Goal: Information Seeking & Learning: Compare options

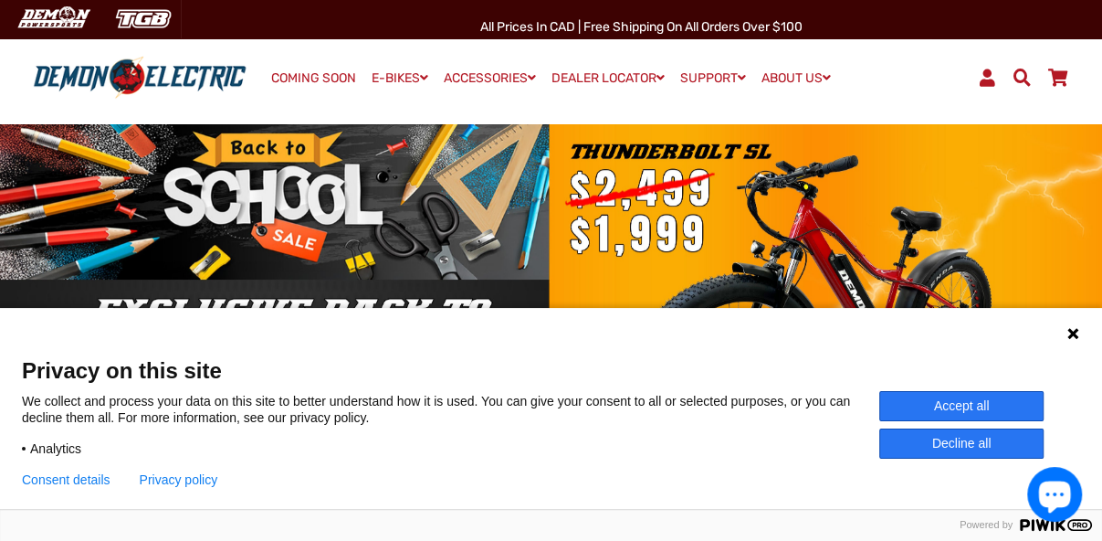
click at [960, 444] on button "Decline all" at bounding box center [961, 443] width 164 height 30
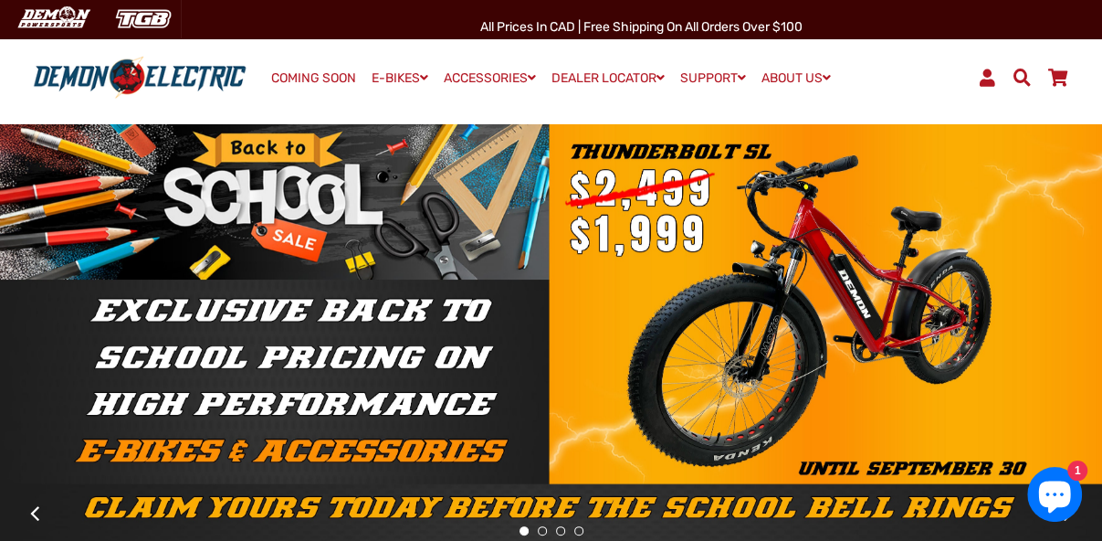
scroll to position [176, 0]
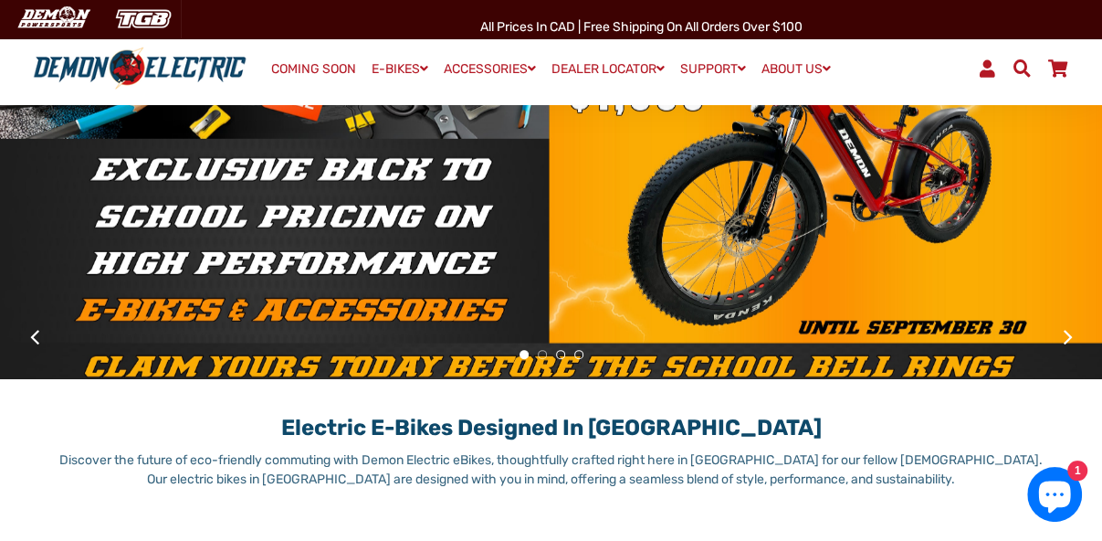
click at [540, 348] on li "2" at bounding box center [542, 354] width 18 height 18
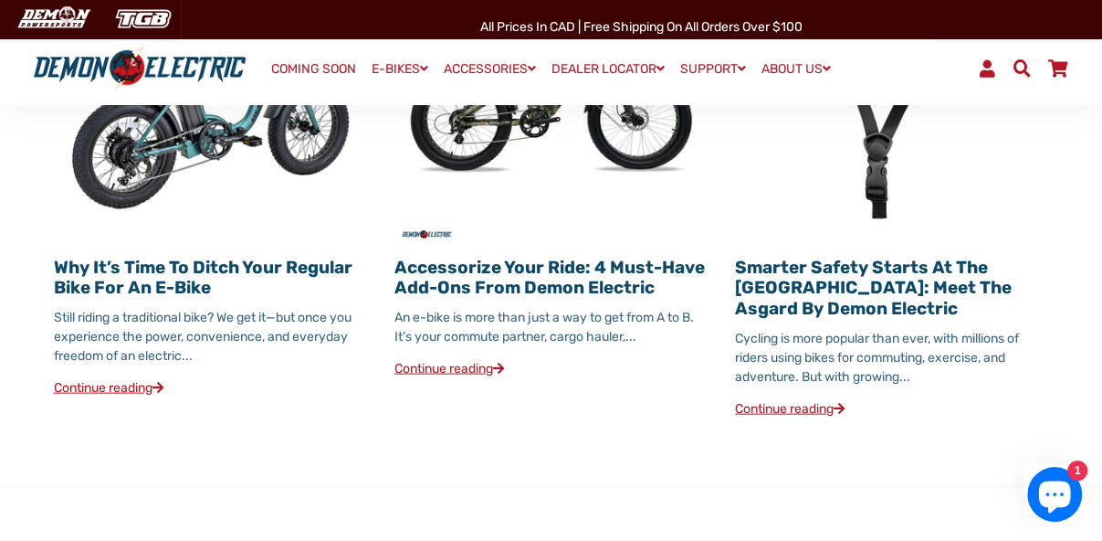
scroll to position [1944, 0]
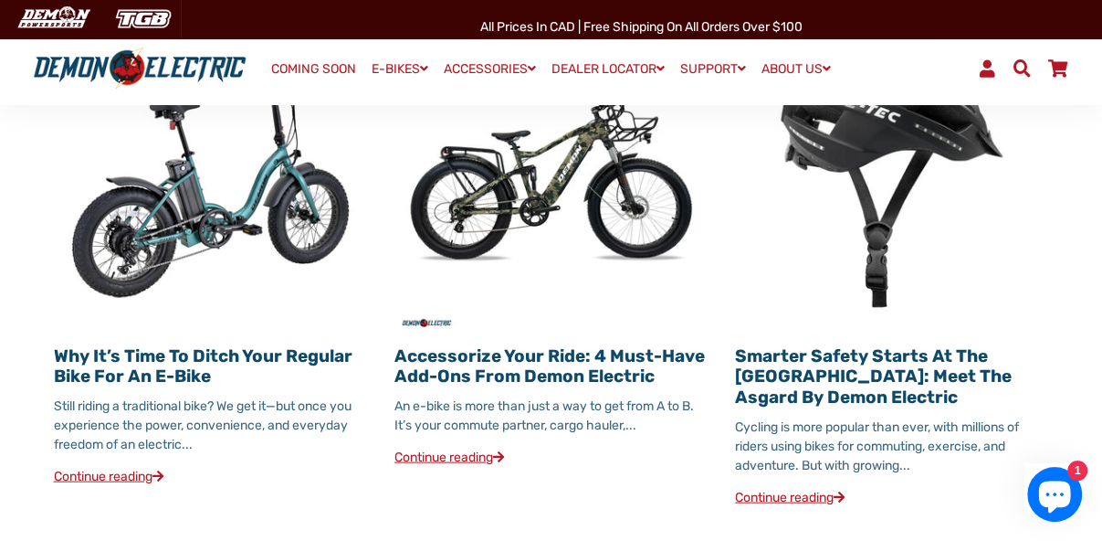
click at [268, 344] on link "Why It’s Time to Ditch Your Regular Bike for an E-Bike" at bounding box center [203, 365] width 299 height 42
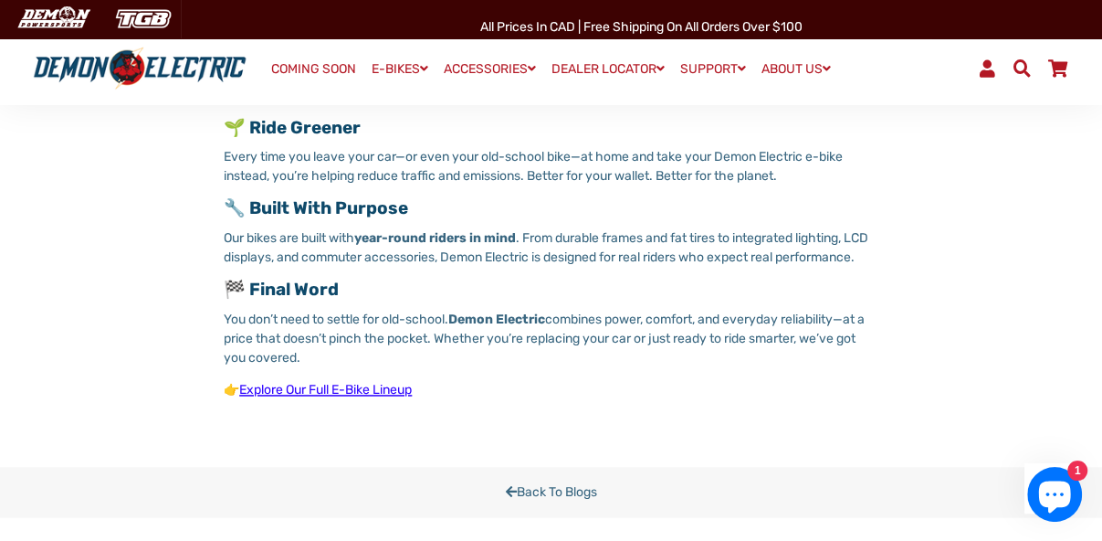
scroll to position [1502, 0]
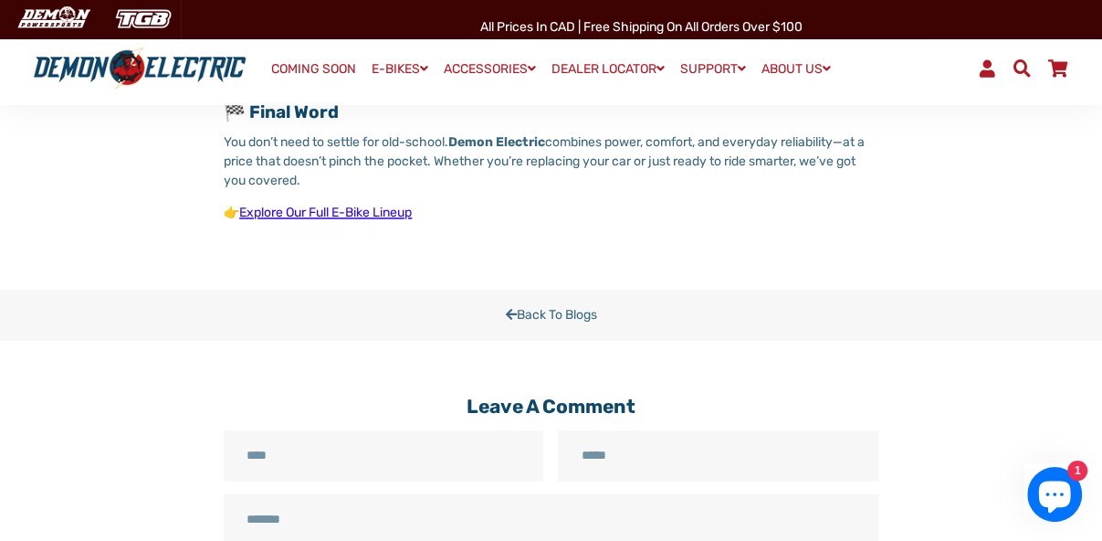
click at [540, 305] on link "Back to Blogs" at bounding box center [551, 314] width 1102 height 50
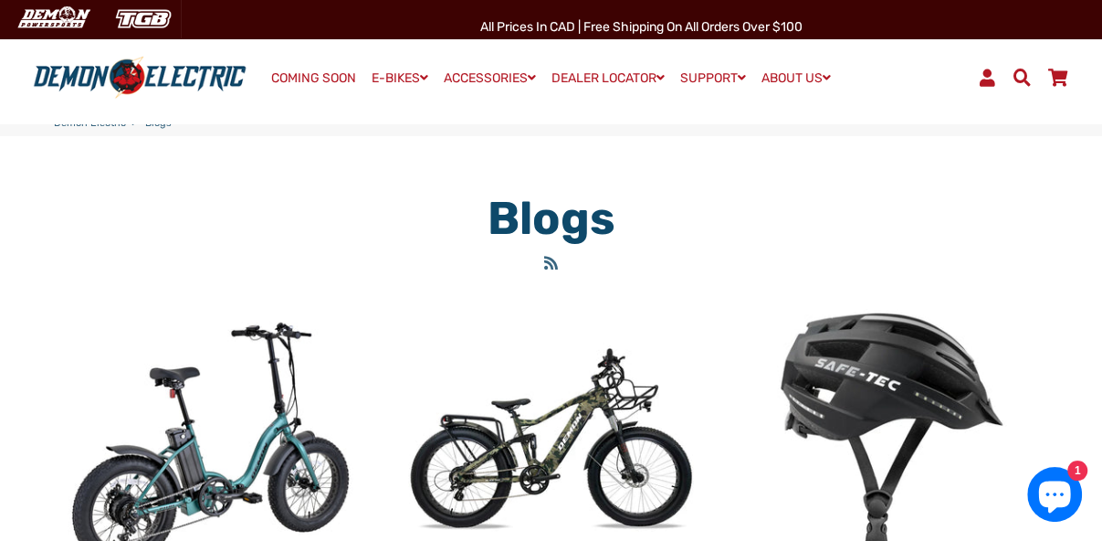
scroll to position [265, 0]
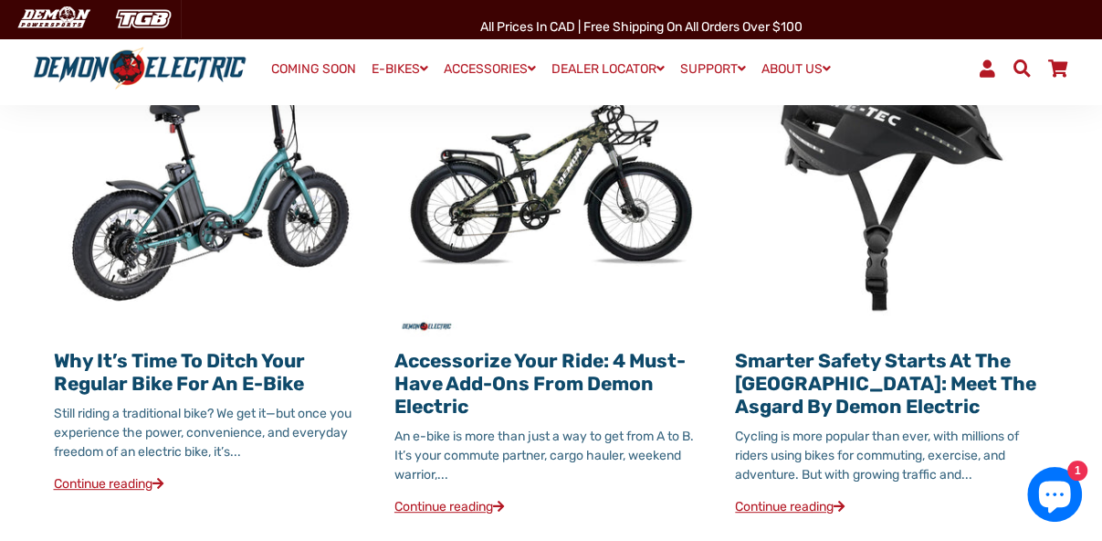
click at [536, 352] on link "Accessorize Your Ride: 4 Must-Have Add-Ons from Demon Electric" at bounding box center [539, 383] width 291 height 68
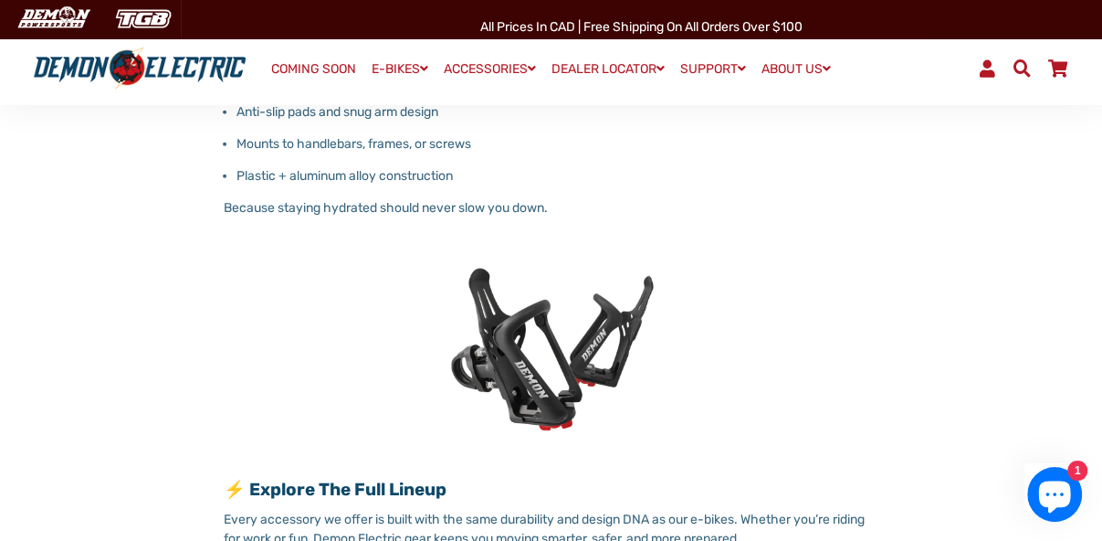
scroll to position [2739, 0]
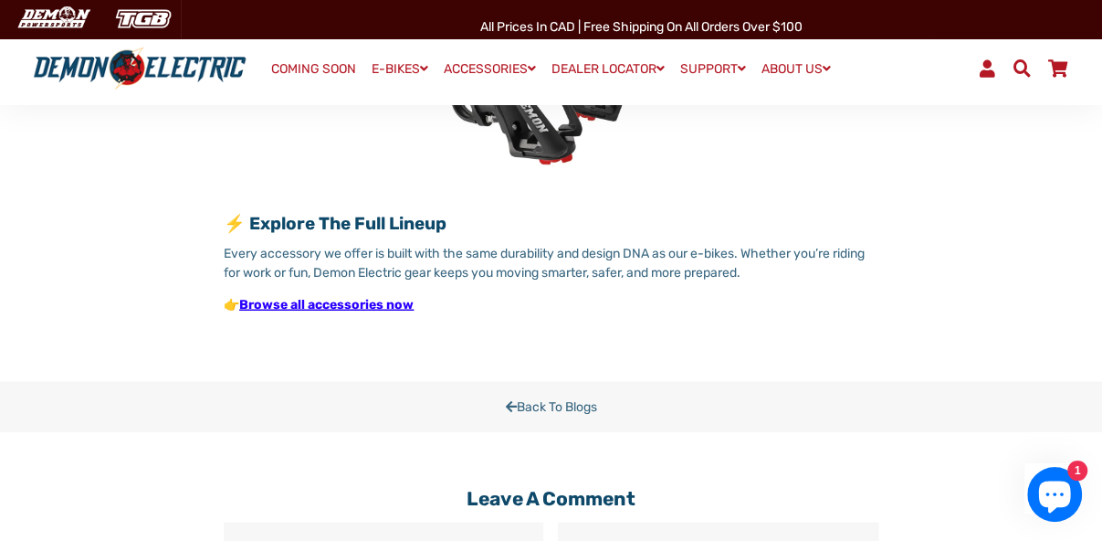
click at [338, 312] on link "Browse all accessories now" at bounding box center [326, 305] width 174 height 16
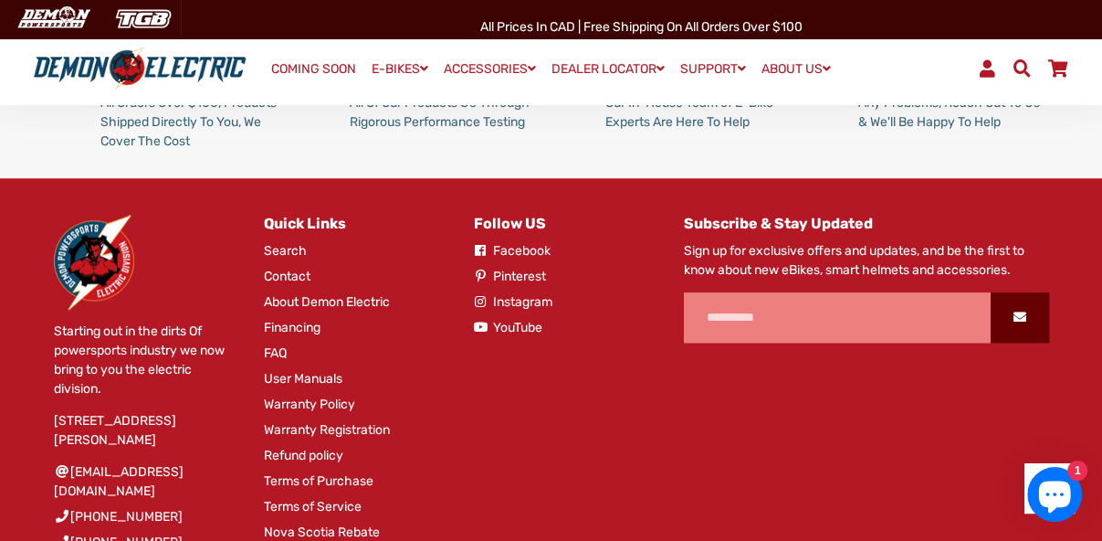
scroll to position [1049, 0]
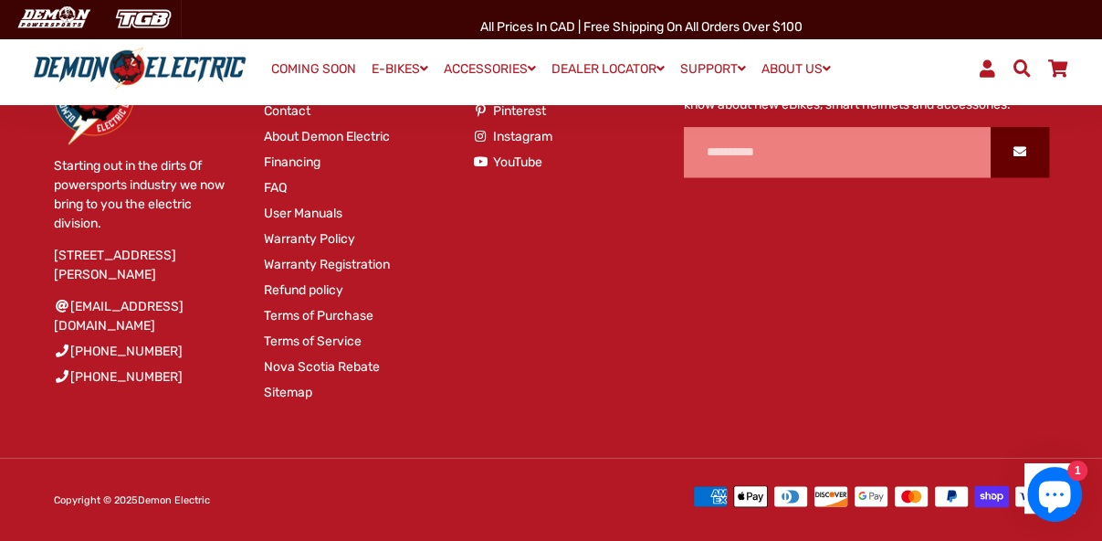
click at [301, 159] on link "Financing" at bounding box center [292, 161] width 57 height 19
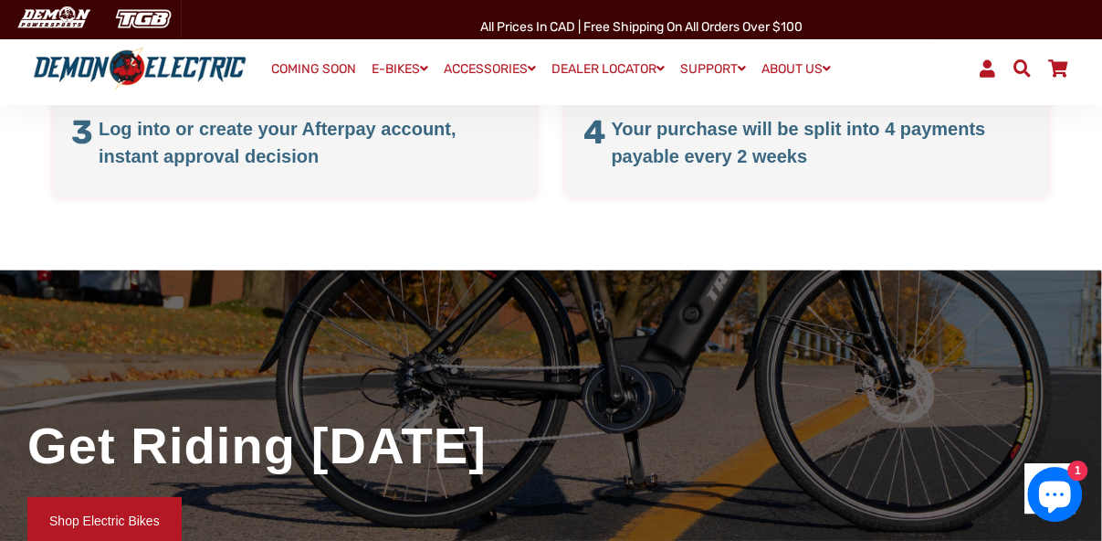
scroll to position [3004, 0]
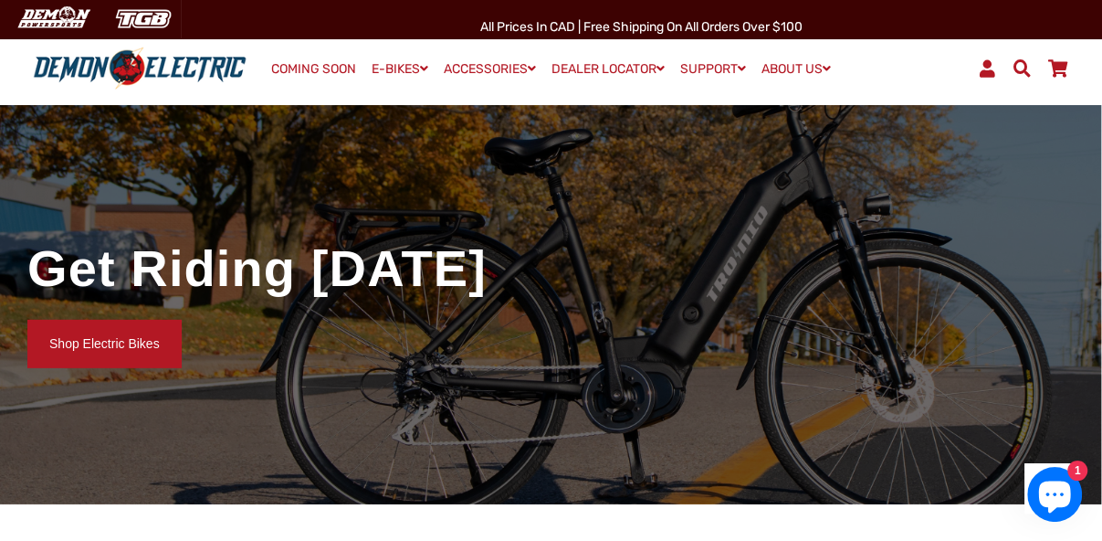
click at [97, 341] on link "Shop Electric Bikes" at bounding box center [104, 344] width 154 height 48
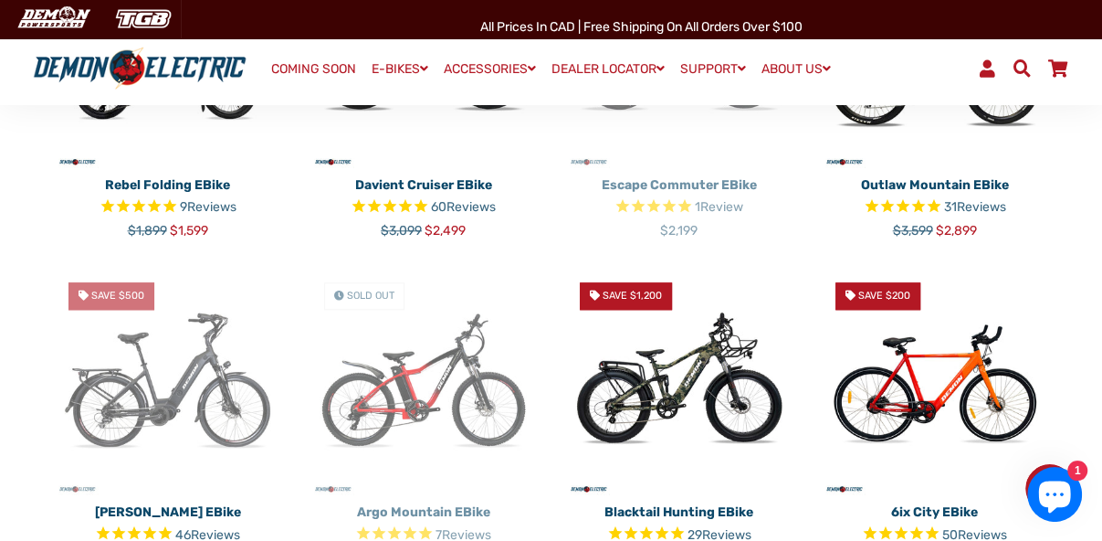
scroll to position [1060, 0]
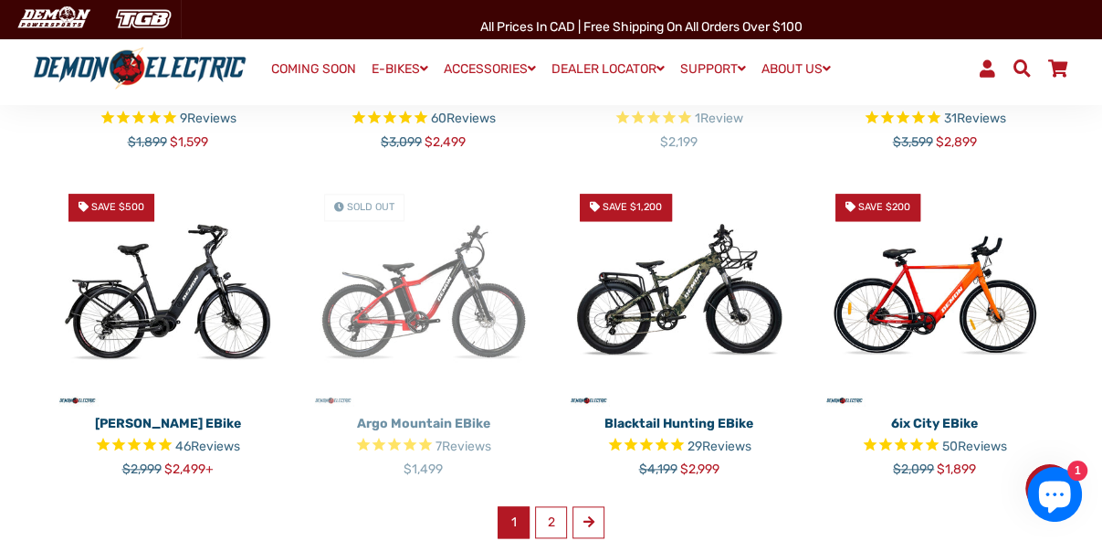
click at [151, 414] on p "[PERSON_NAME] eBike" at bounding box center [168, 423] width 228 height 19
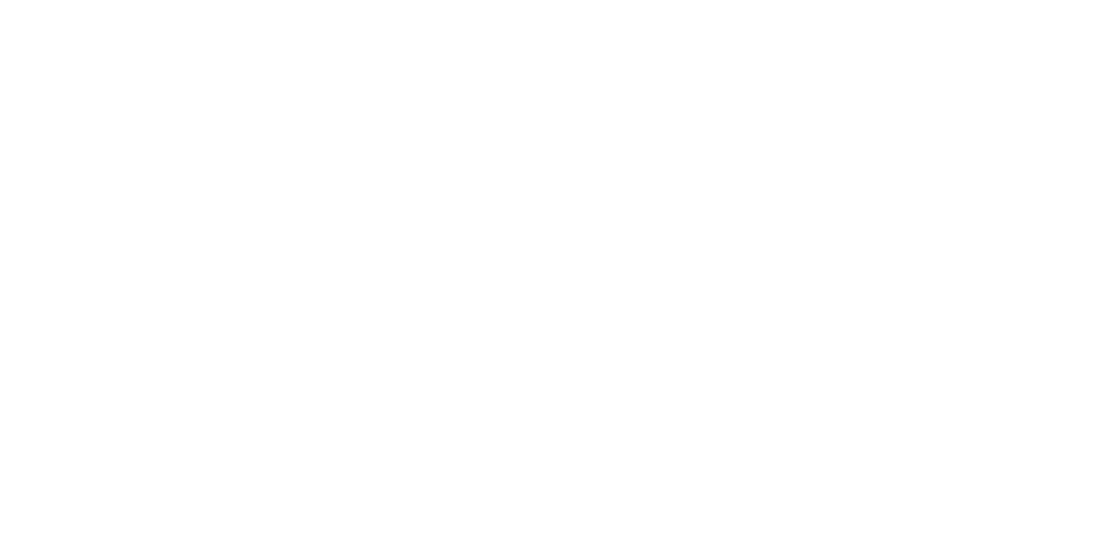
select select "******"
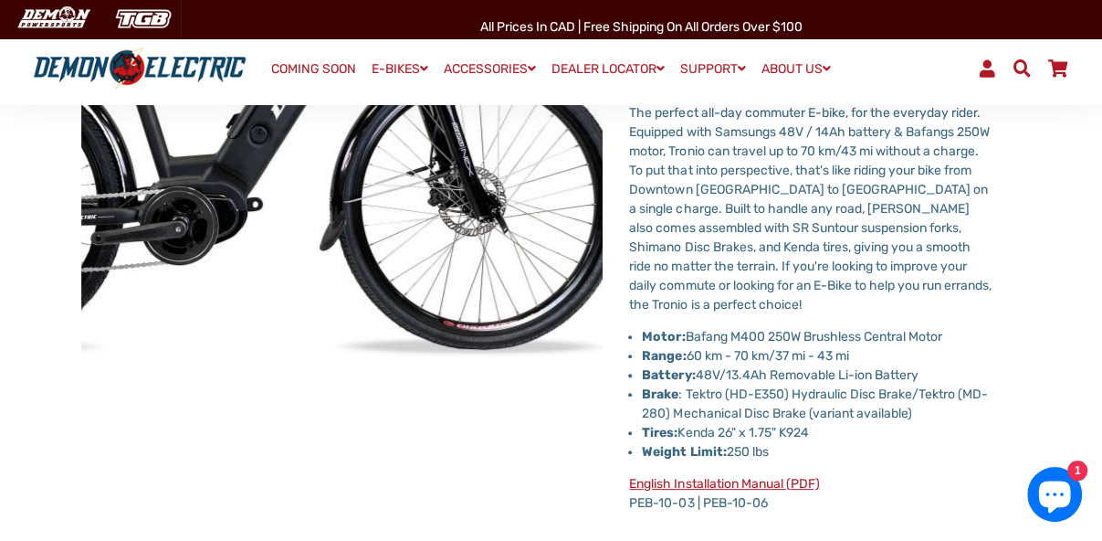
scroll to position [353, 0]
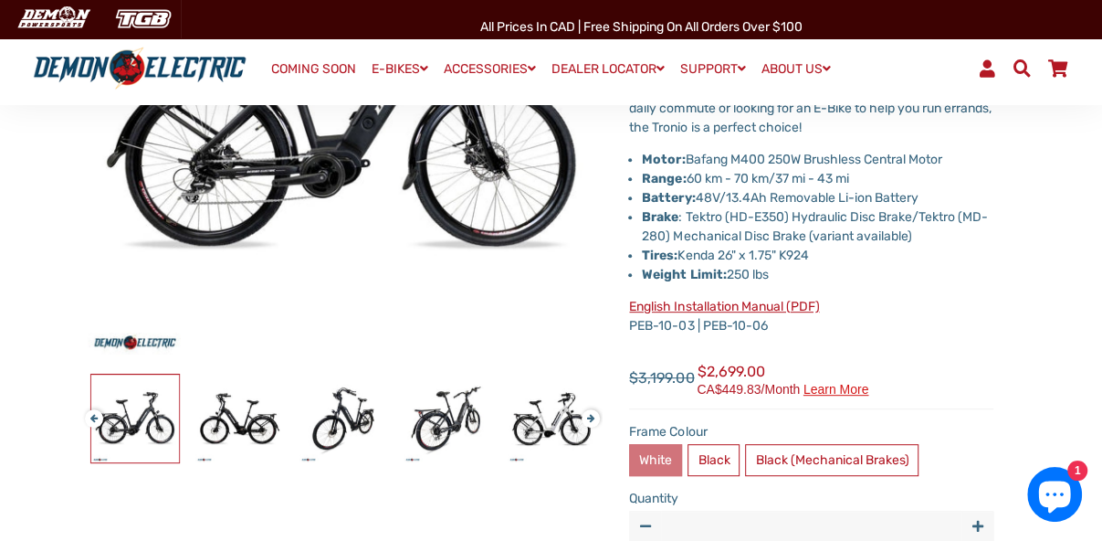
click at [653, 460] on label "White" at bounding box center [655, 460] width 53 height 32
click at [711, 453] on label "Black" at bounding box center [714, 460] width 52 height 32
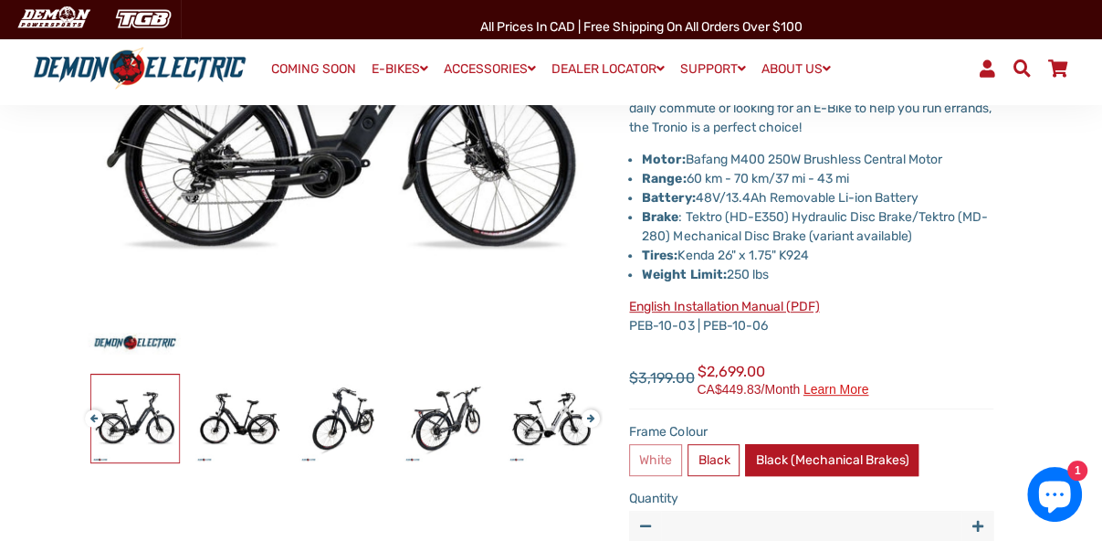
click at [796, 454] on label "Black (Mechanical Brakes)" at bounding box center [831, 460] width 173 height 32
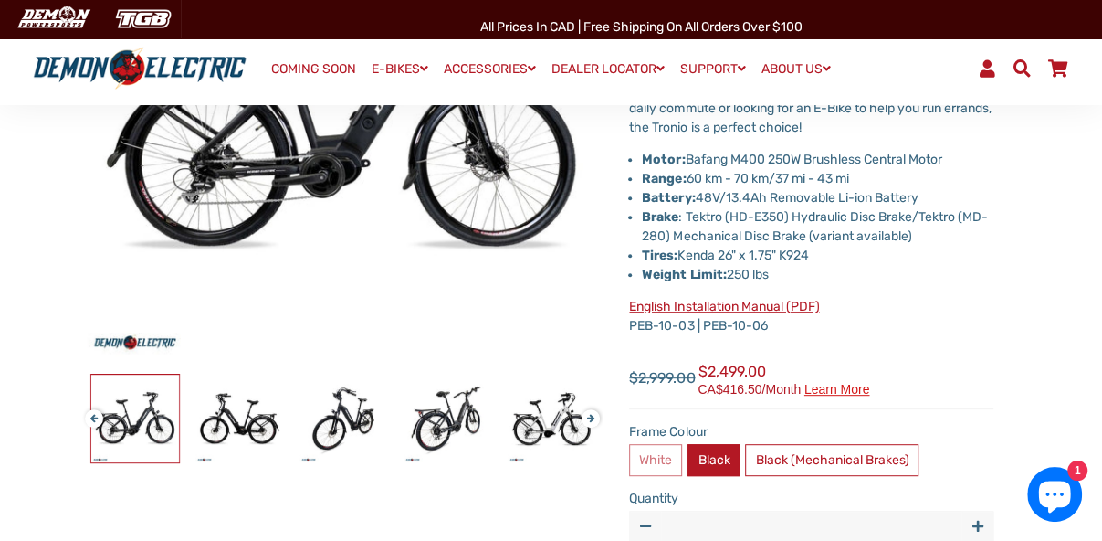
click at [715, 459] on label "Black" at bounding box center [714, 460] width 52 height 32
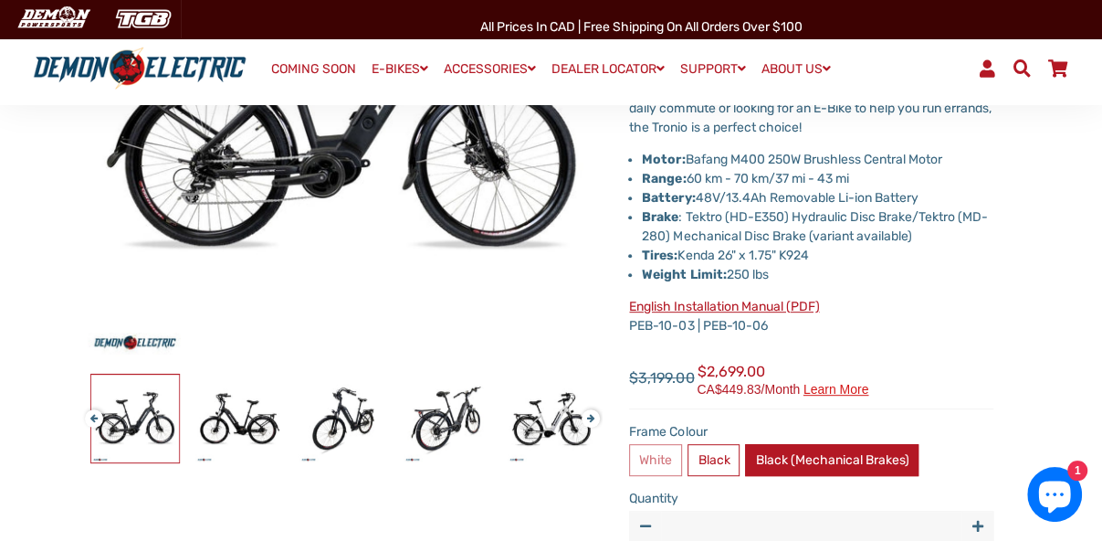
click at [807, 458] on label "Black (Mechanical Brakes)" at bounding box center [831, 460] width 173 height 32
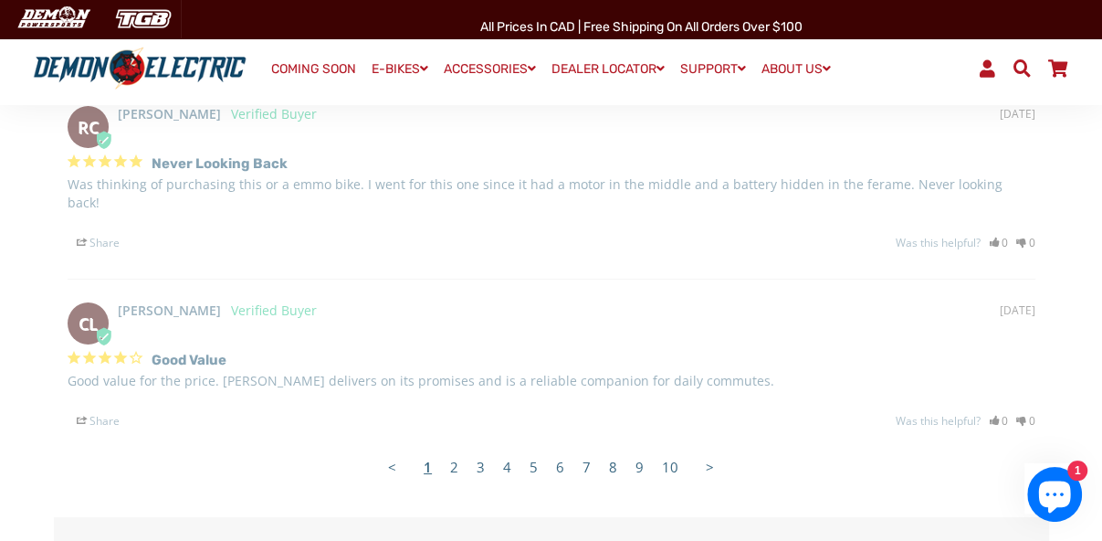
scroll to position [3799, 0]
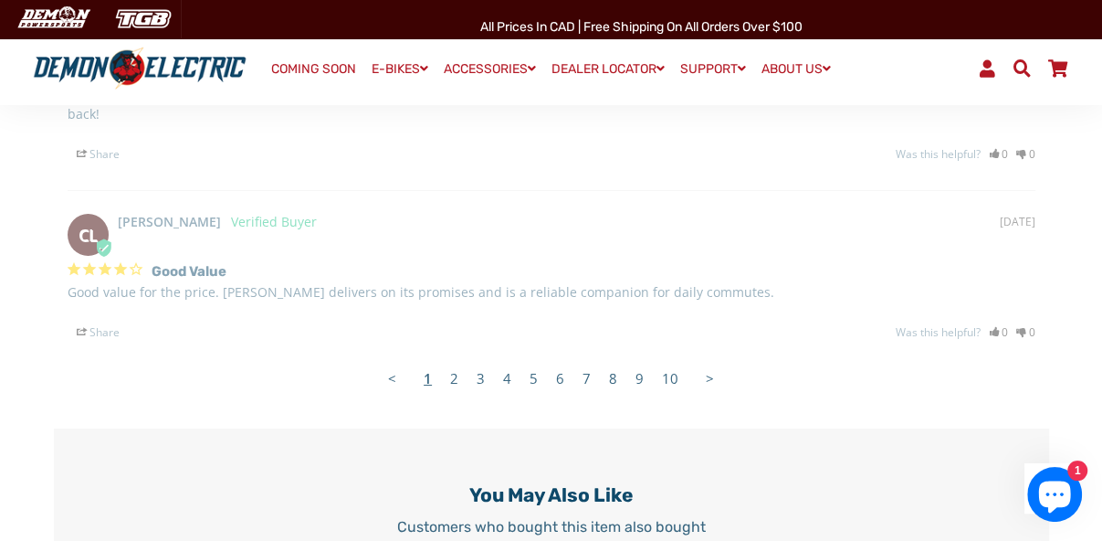
click at [456, 360] on link "2" at bounding box center [454, 378] width 26 height 37
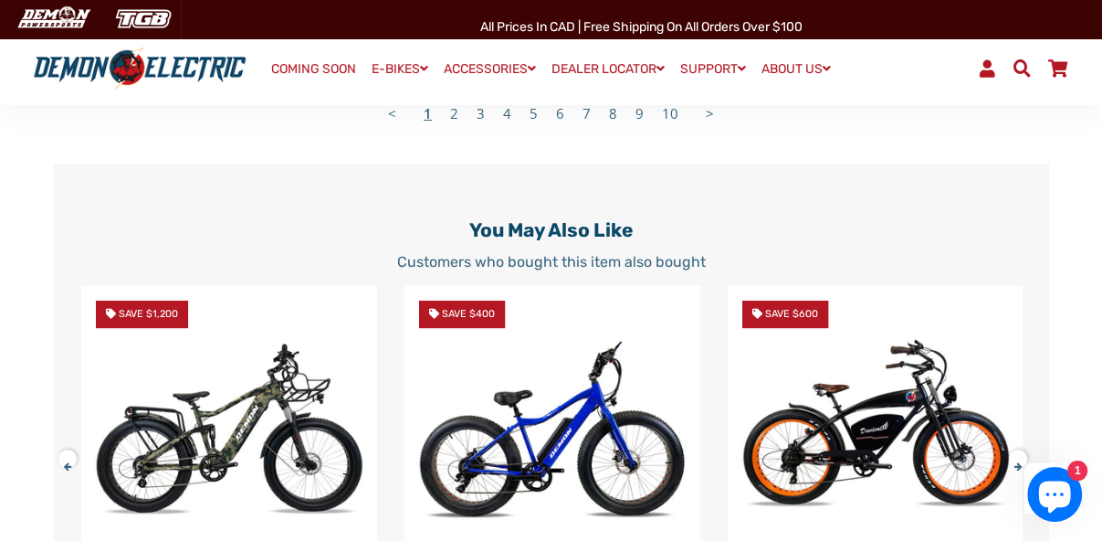
scroll to position [4241, 0]
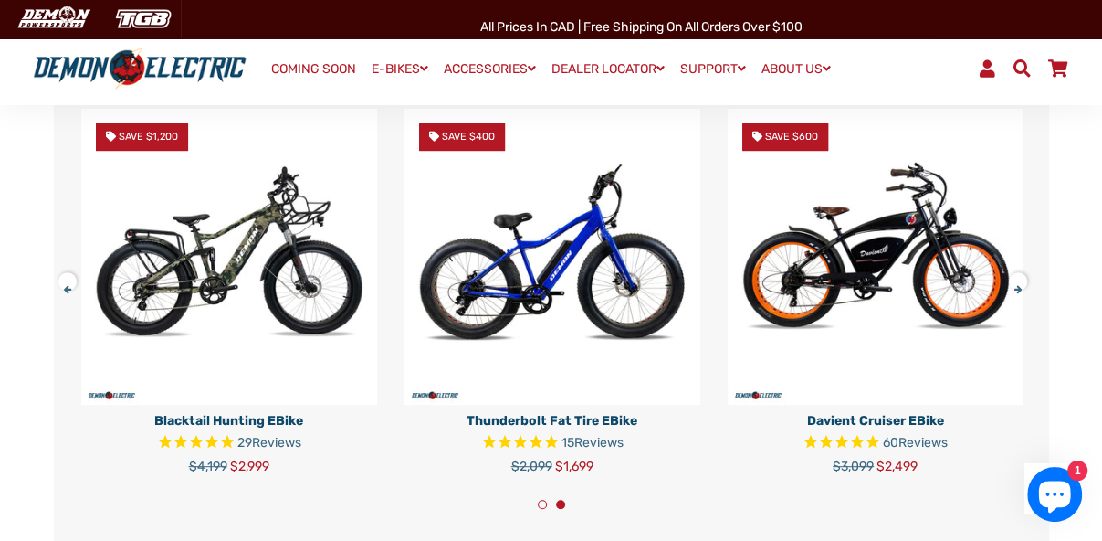
click at [237, 411] on p "Blacktail Hunting eBike" at bounding box center [229, 420] width 296 height 19
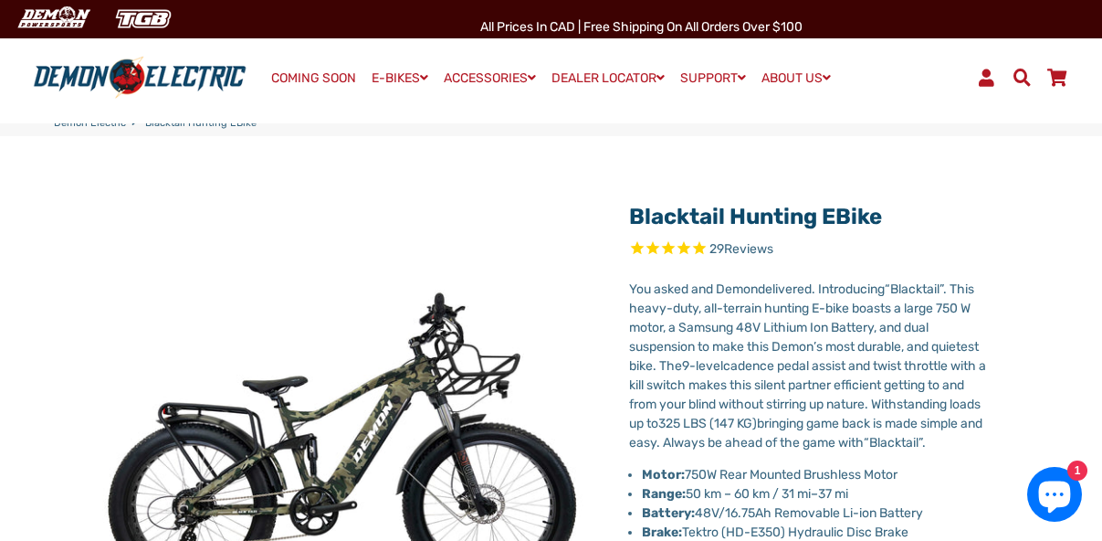
select select "******"
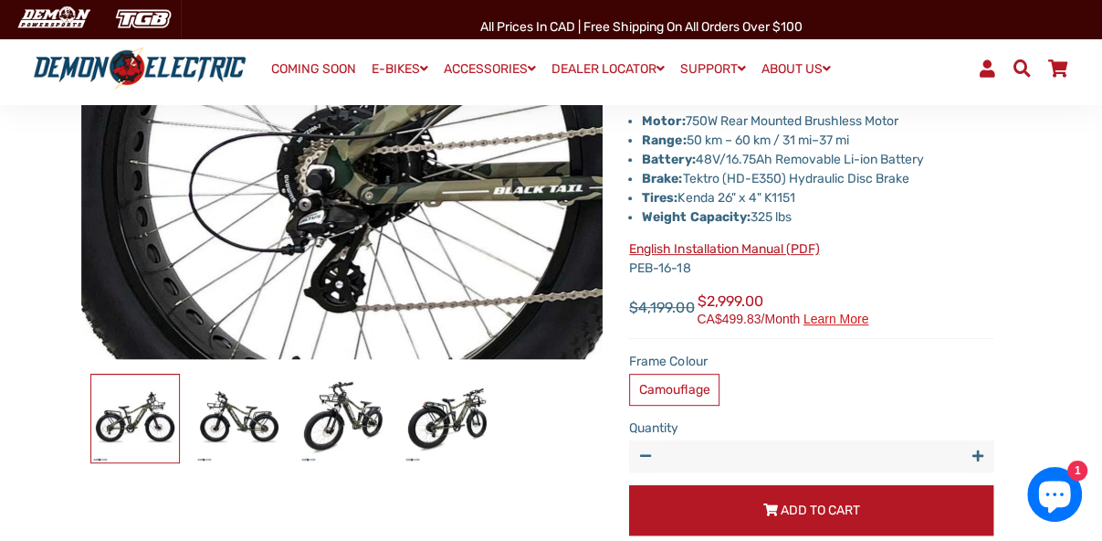
scroll to position [441, 0]
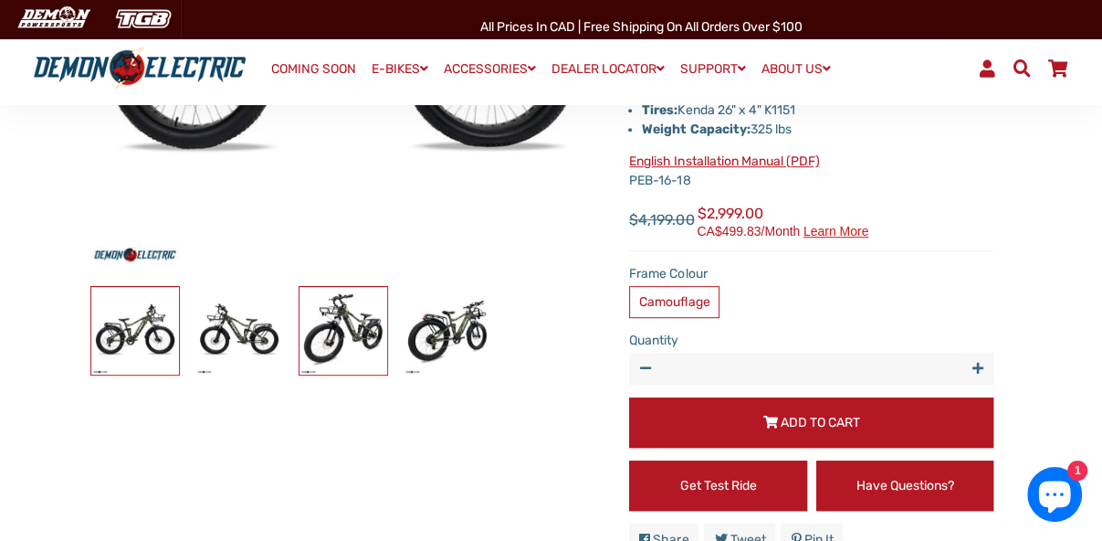
click at [322, 342] on img at bounding box center [343, 331] width 88 height 88
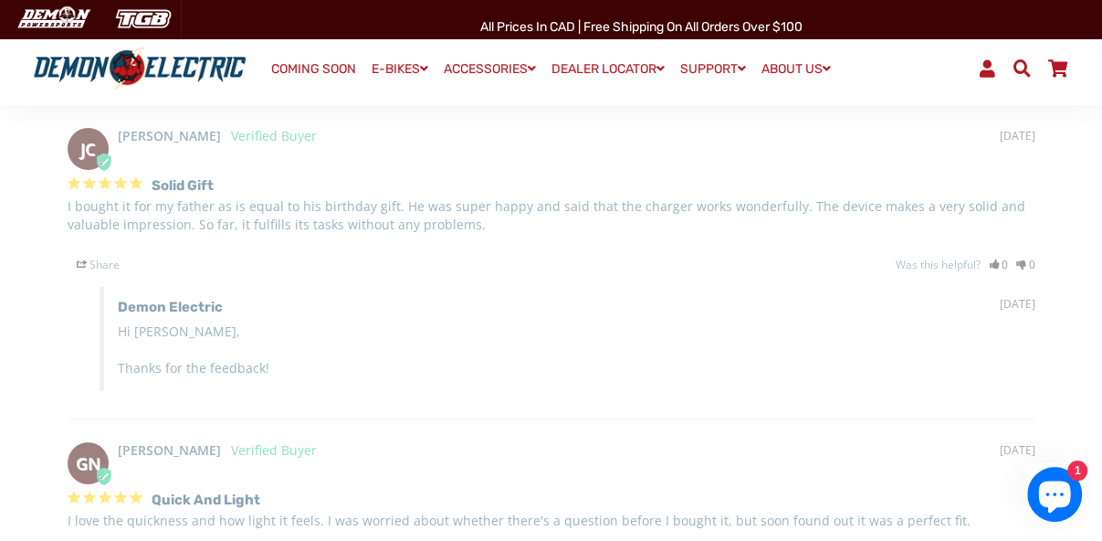
scroll to position [3975, 0]
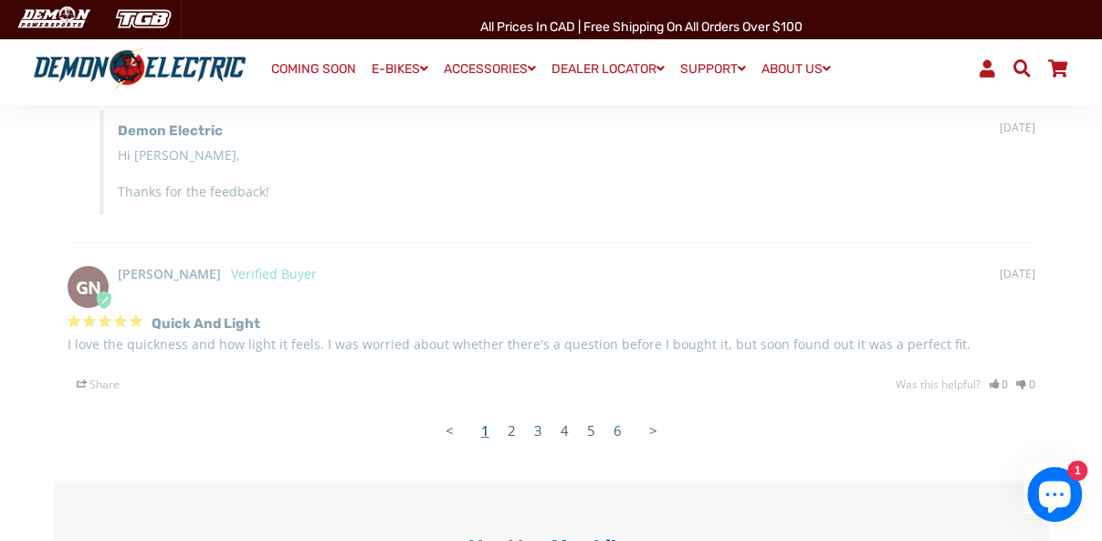
click at [509, 444] on link "2" at bounding box center [512, 430] width 26 height 37
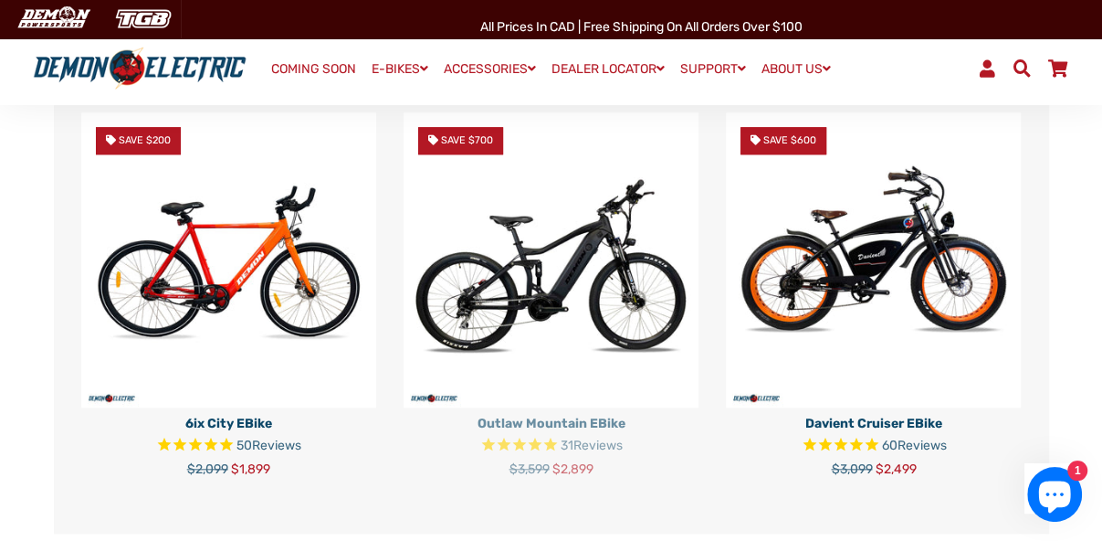
scroll to position [4506, 0]
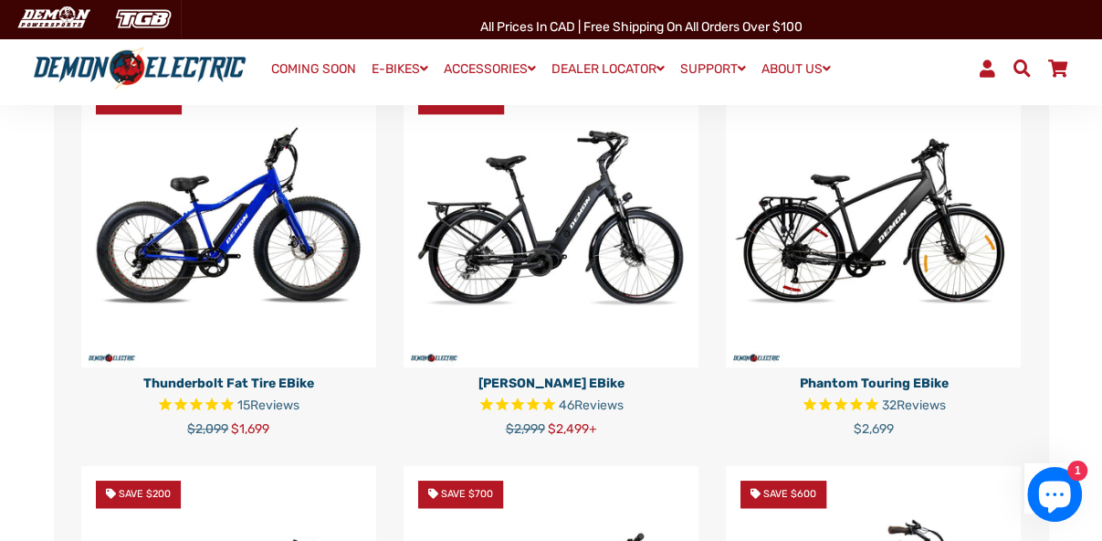
click at [846, 393] on p "Phantom Touring eBike" at bounding box center [873, 382] width 295 height 19
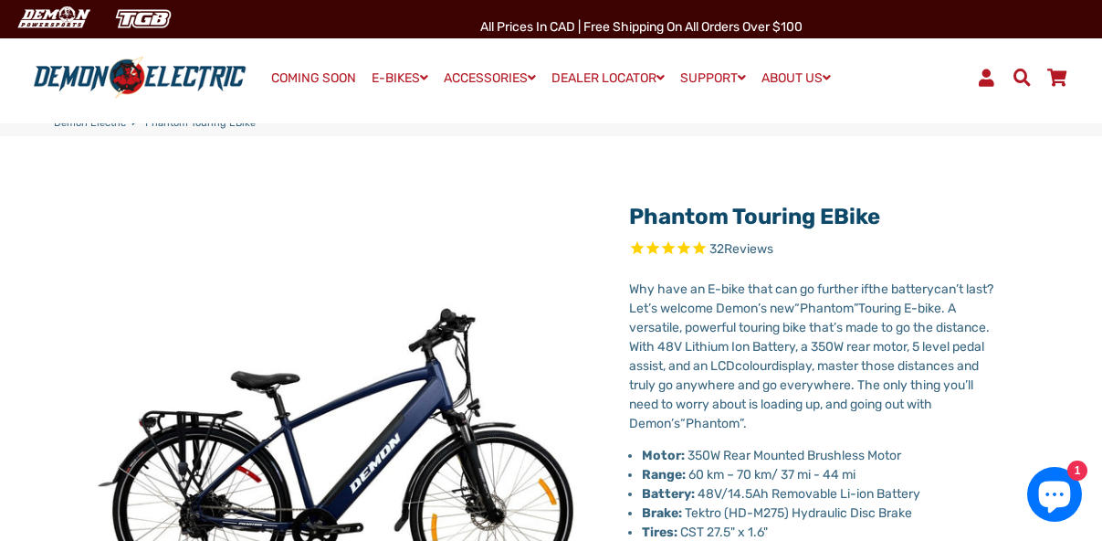
select select "******"
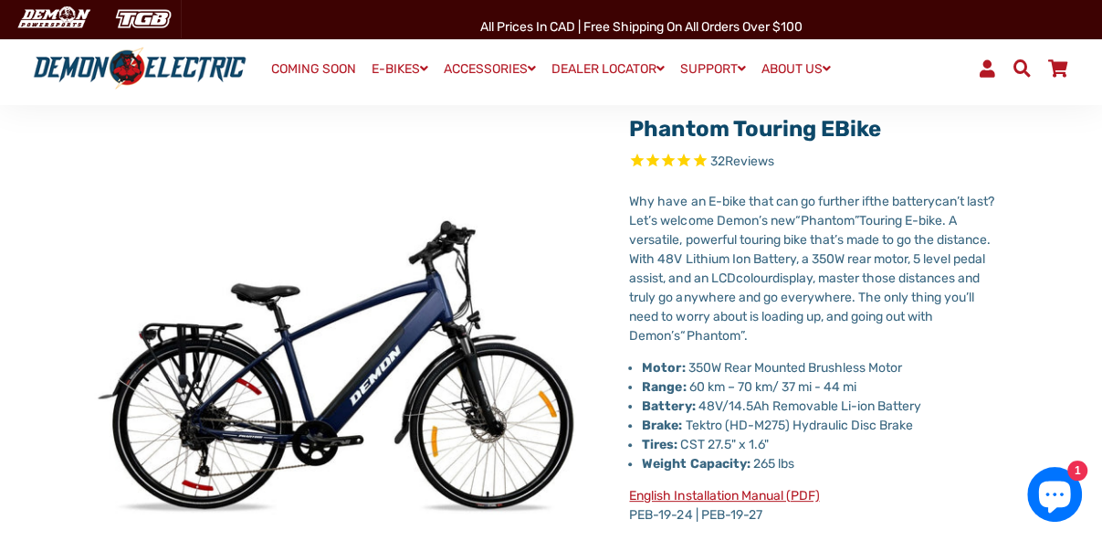
scroll to position [353, 0]
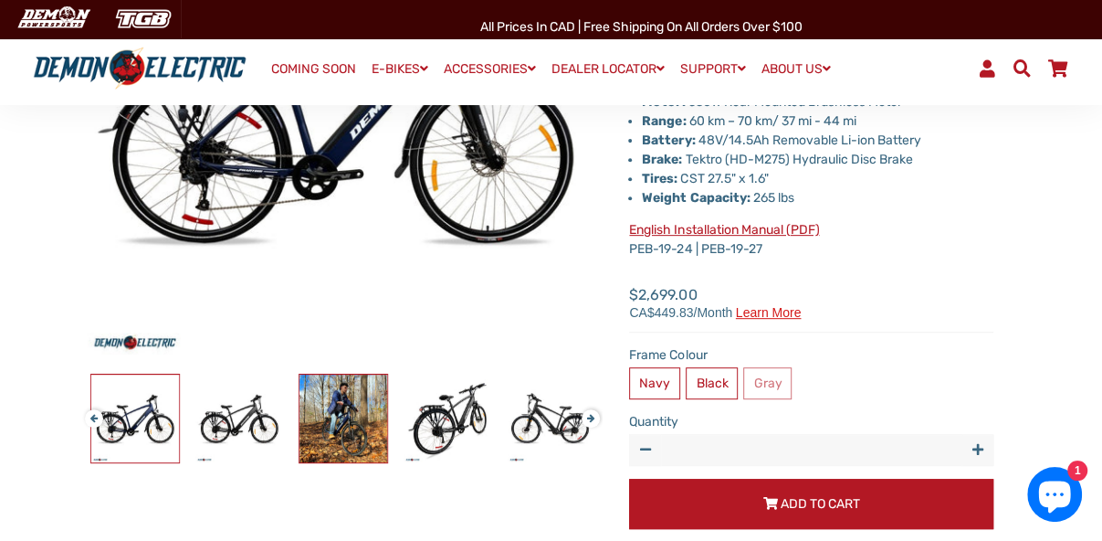
click at [352, 438] on img at bounding box center [343, 418] width 88 height 88
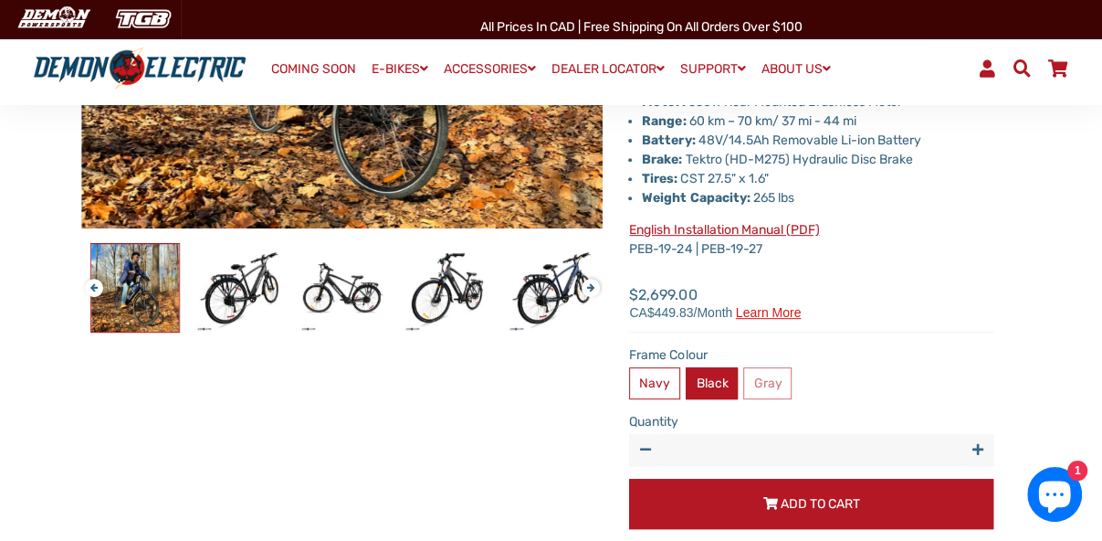
click at [703, 381] on label "Black" at bounding box center [712, 383] width 52 height 32
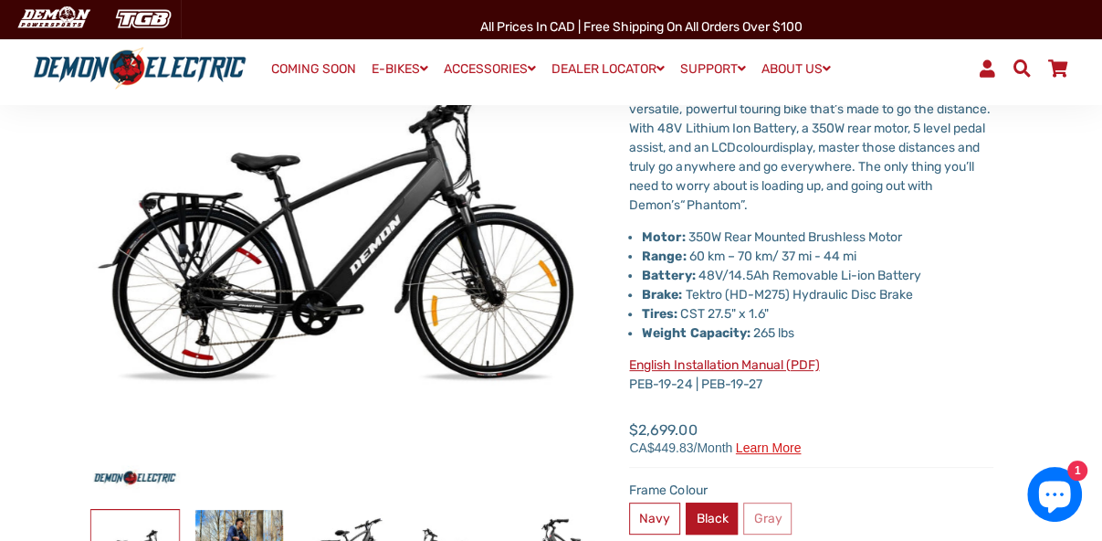
scroll to position [307, 0]
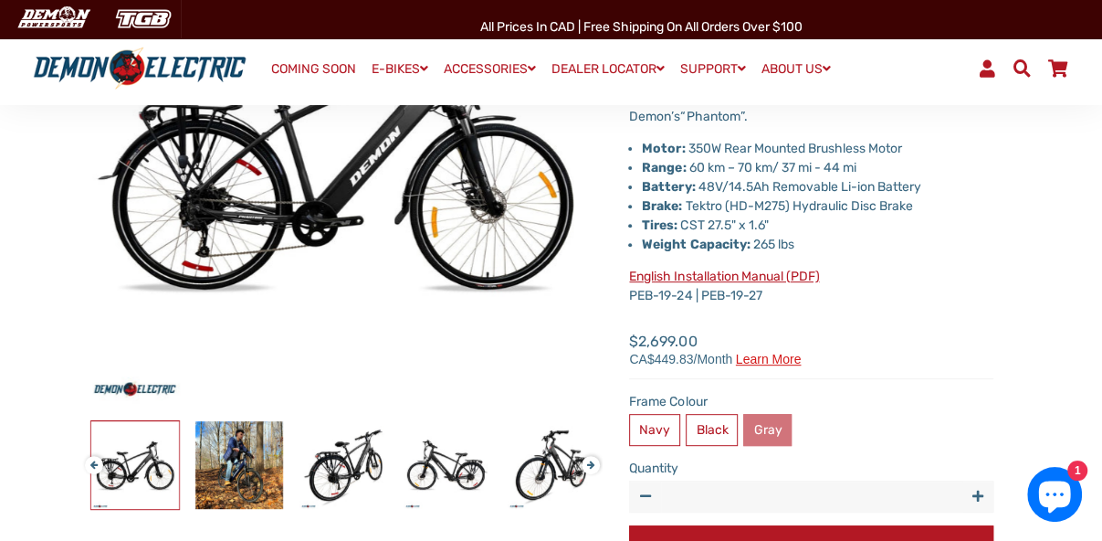
click at [770, 427] on label "Gray" at bounding box center [767, 430] width 48 height 32
click at [659, 424] on label "Navy" at bounding box center [654, 430] width 51 height 32
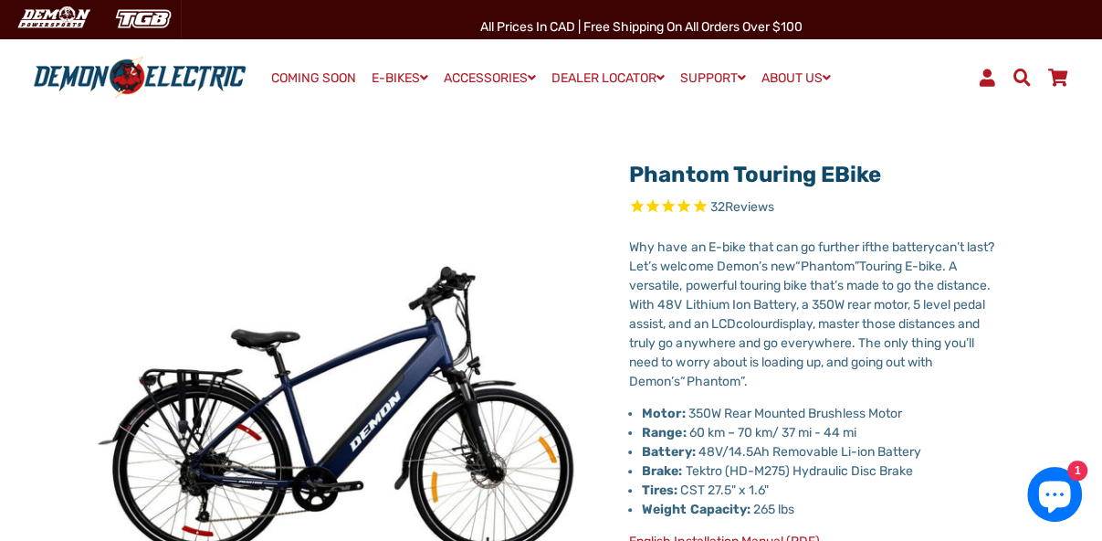
scroll to position [307, 0]
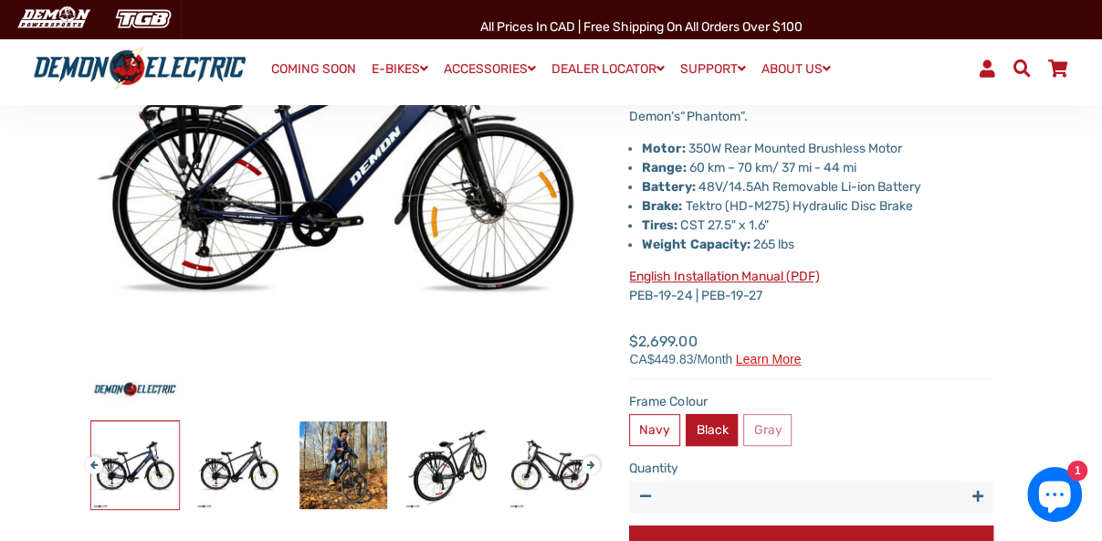
click at [700, 425] on label "Black" at bounding box center [712, 430] width 52 height 32
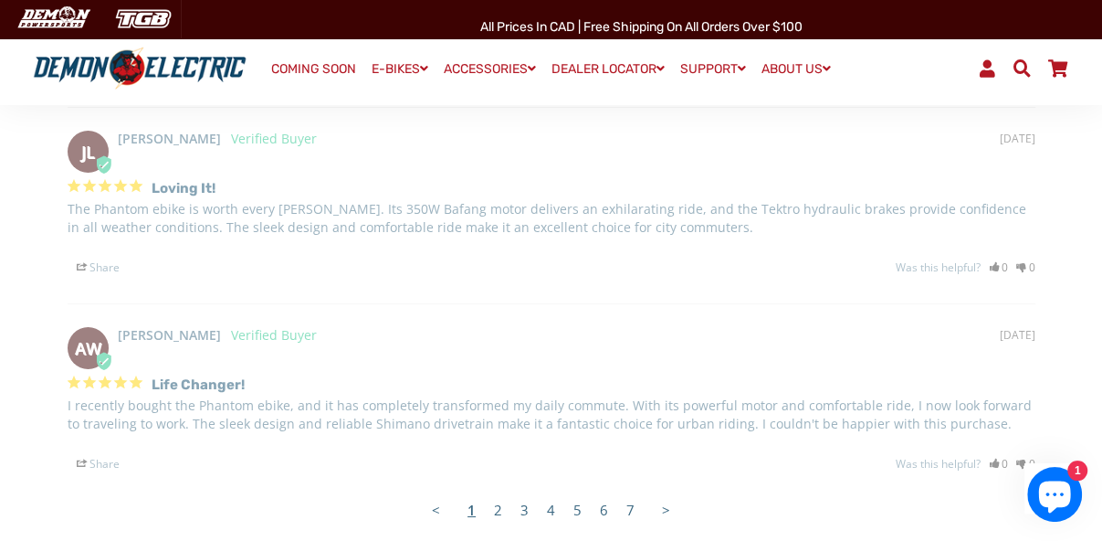
scroll to position [3753, 0]
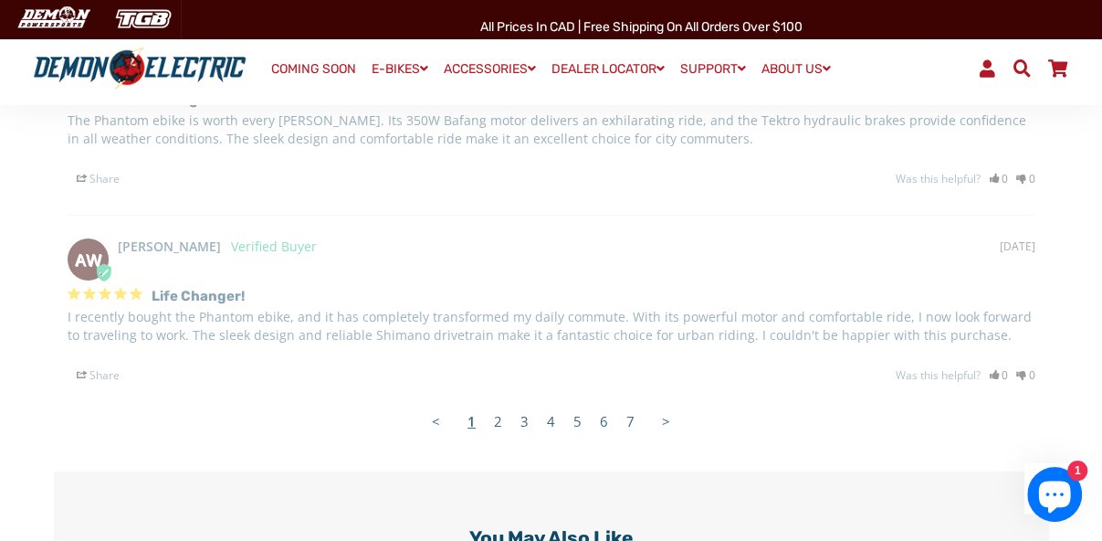
click at [499, 416] on link "2" at bounding box center [498, 421] width 26 height 37
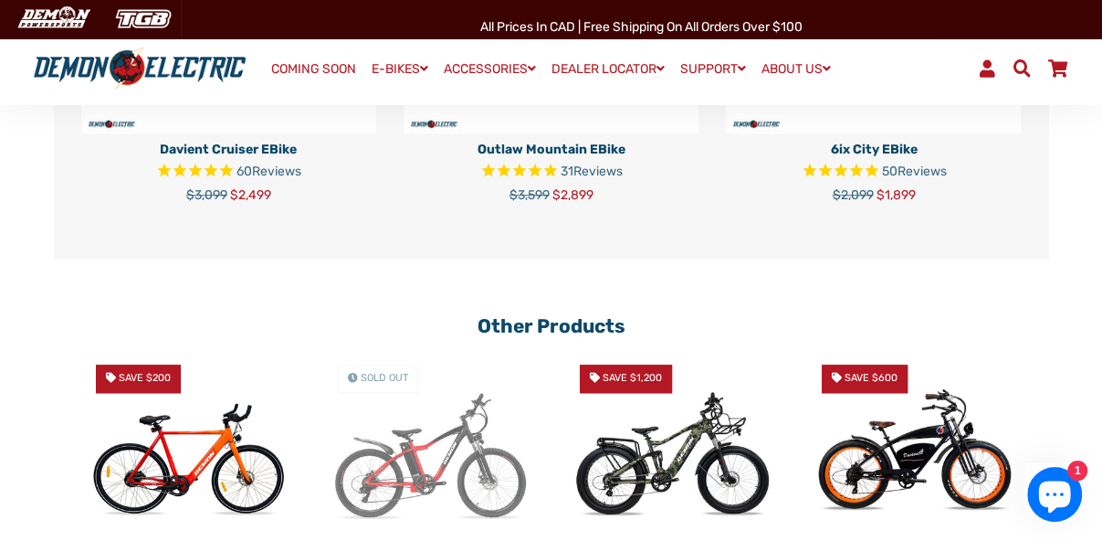
scroll to position [5078, 0]
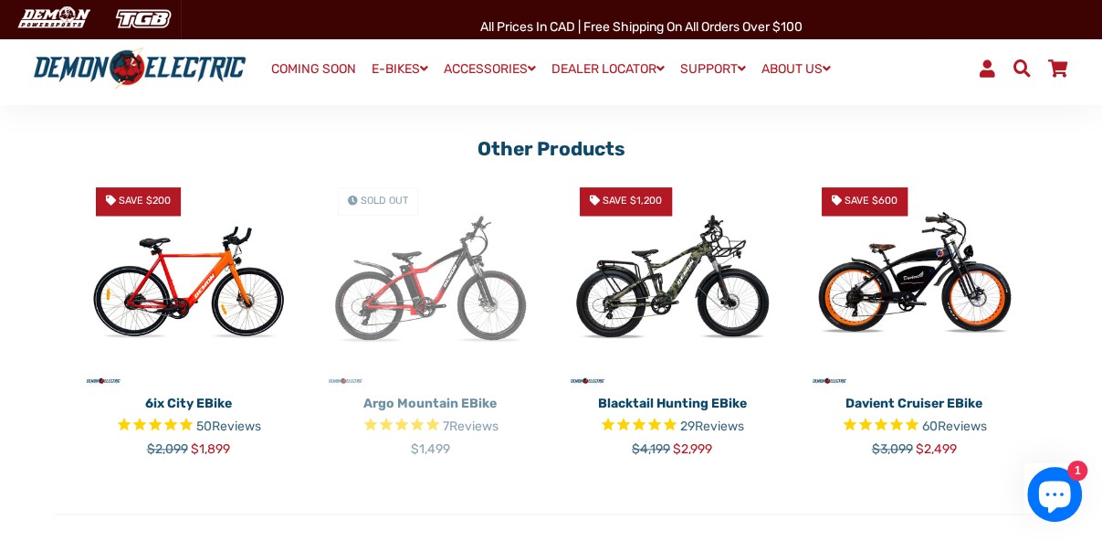
click at [199, 394] on p "6ix City eBike" at bounding box center [188, 403] width 215 height 19
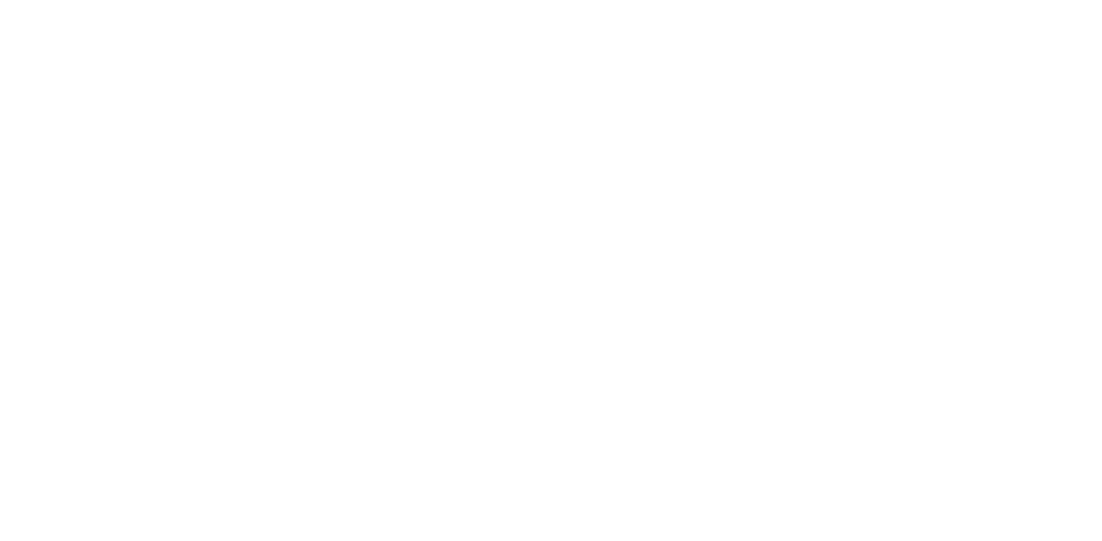
select select "******"
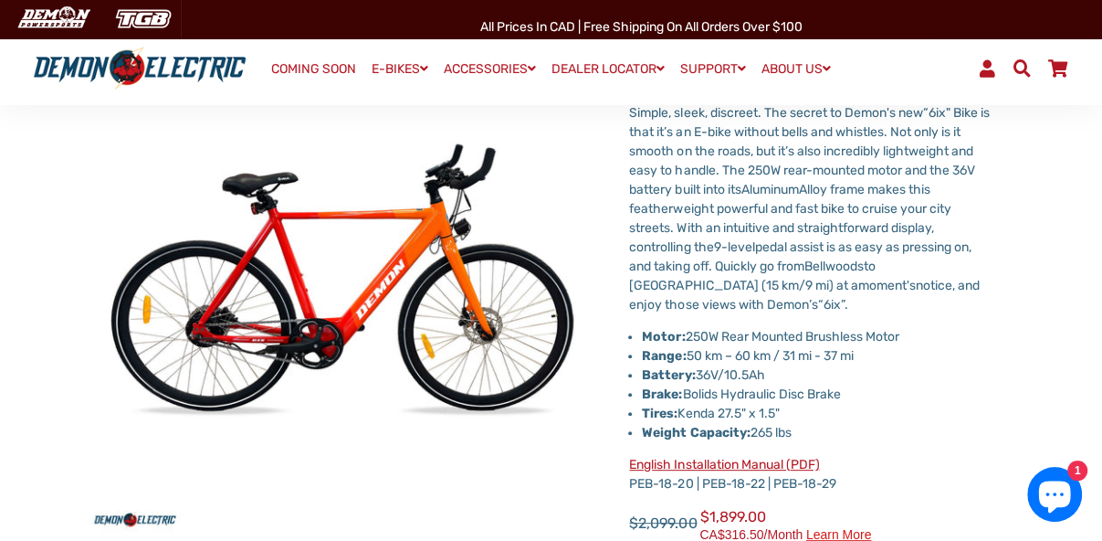
scroll to position [353, 0]
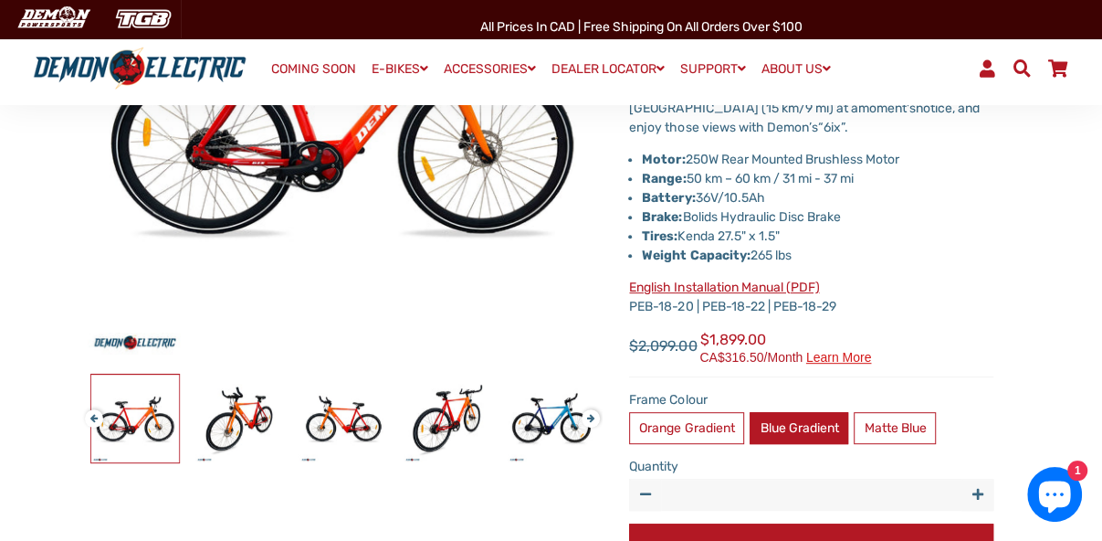
click at [795, 420] on label "Blue Gradient" at bounding box center [799, 428] width 99 height 32
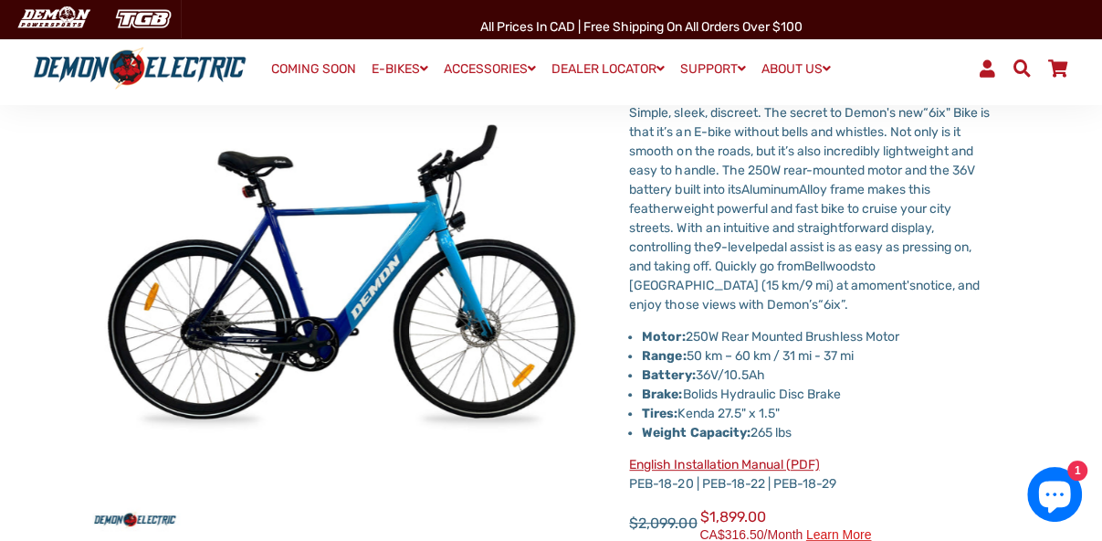
scroll to position [265, 0]
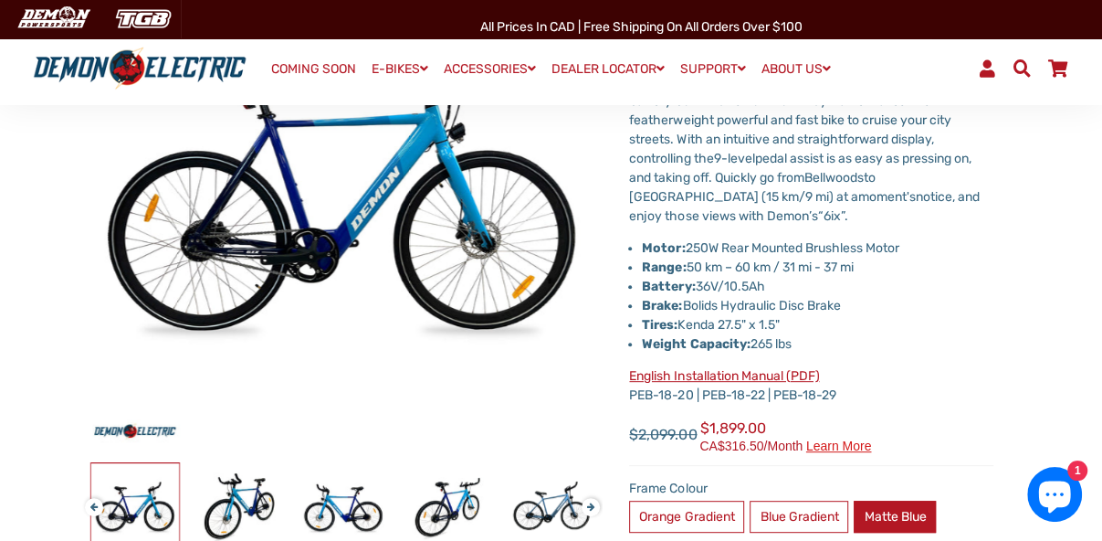
click at [899, 512] on label "Matte Blue" at bounding box center [895, 516] width 82 height 32
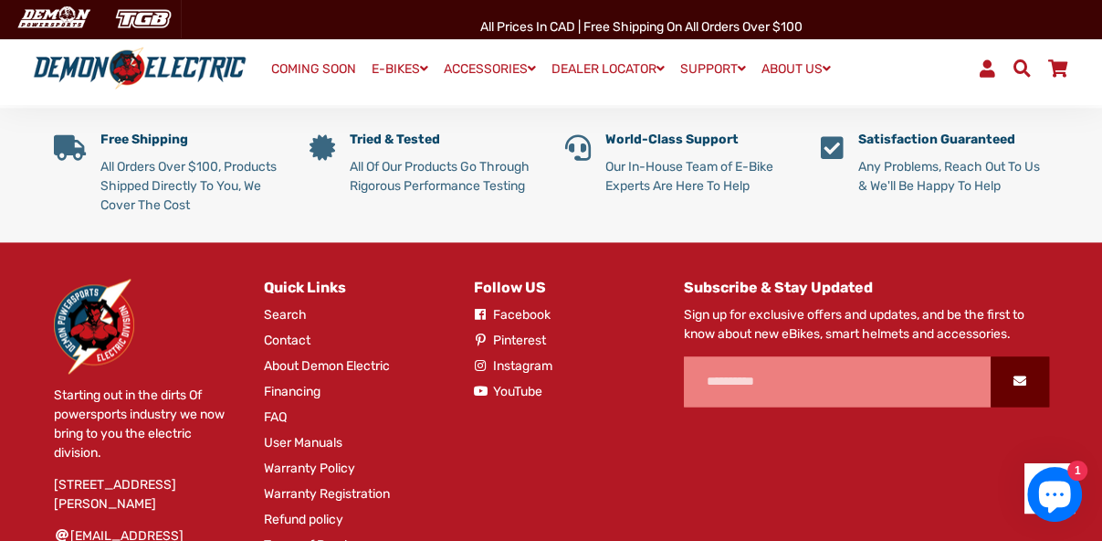
scroll to position [5632, 0]
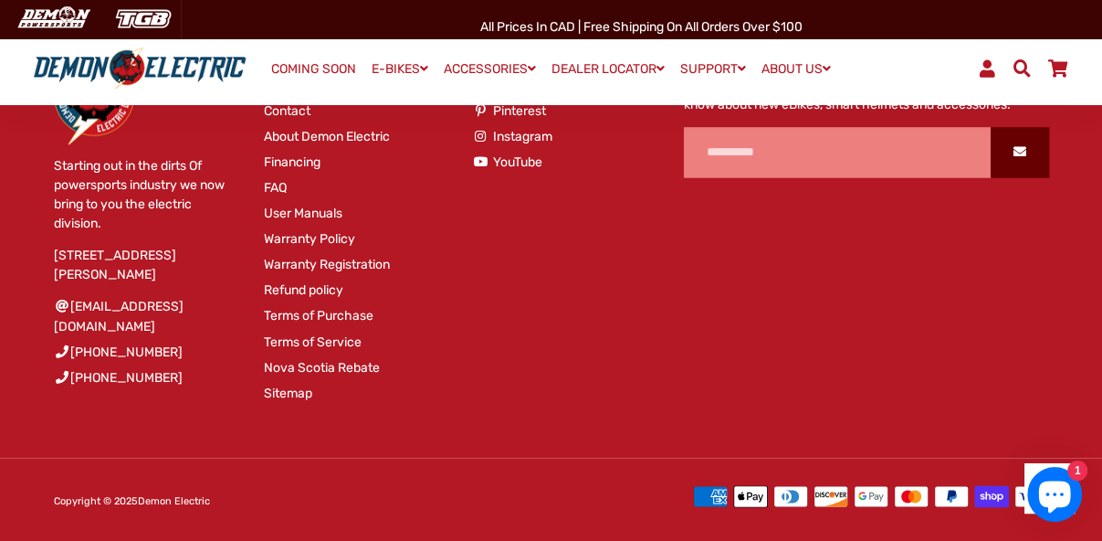
click at [520, 161] on link "YouTube" at bounding box center [508, 161] width 68 height 19
